Goal: Task Accomplishment & Management: Complete application form

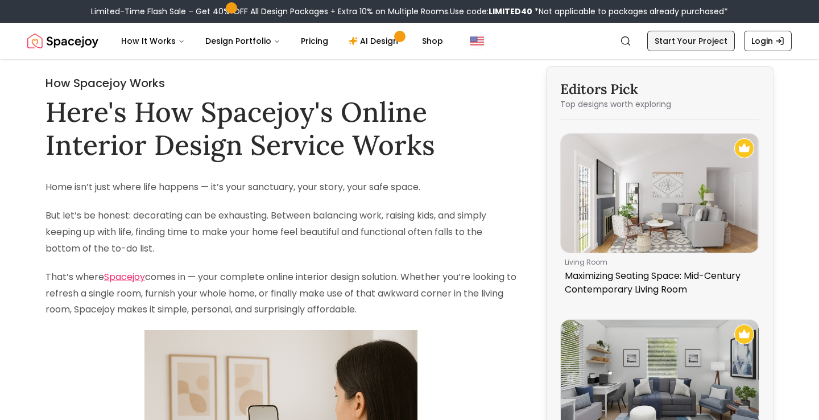
click at [683, 38] on link "Start Your Project" at bounding box center [691, 41] width 88 height 20
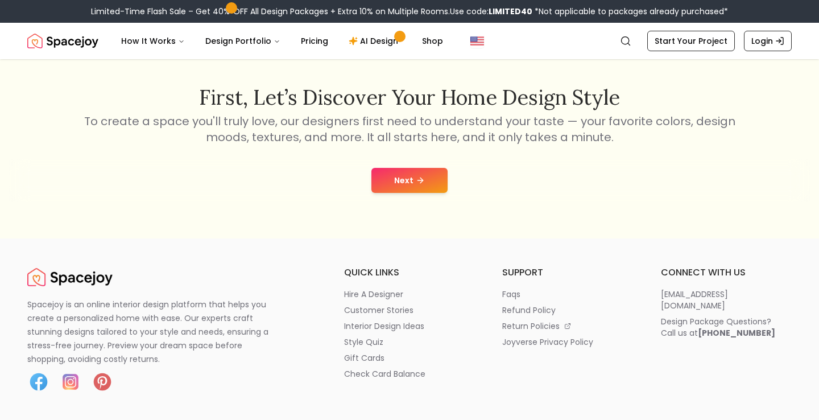
scroll to position [176, 0]
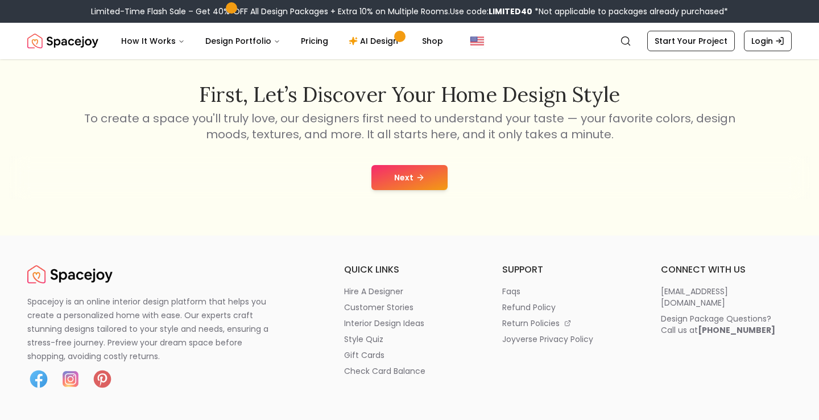
click at [403, 175] on button "Next" at bounding box center [409, 177] width 76 height 25
